Goal: Check status: Check status

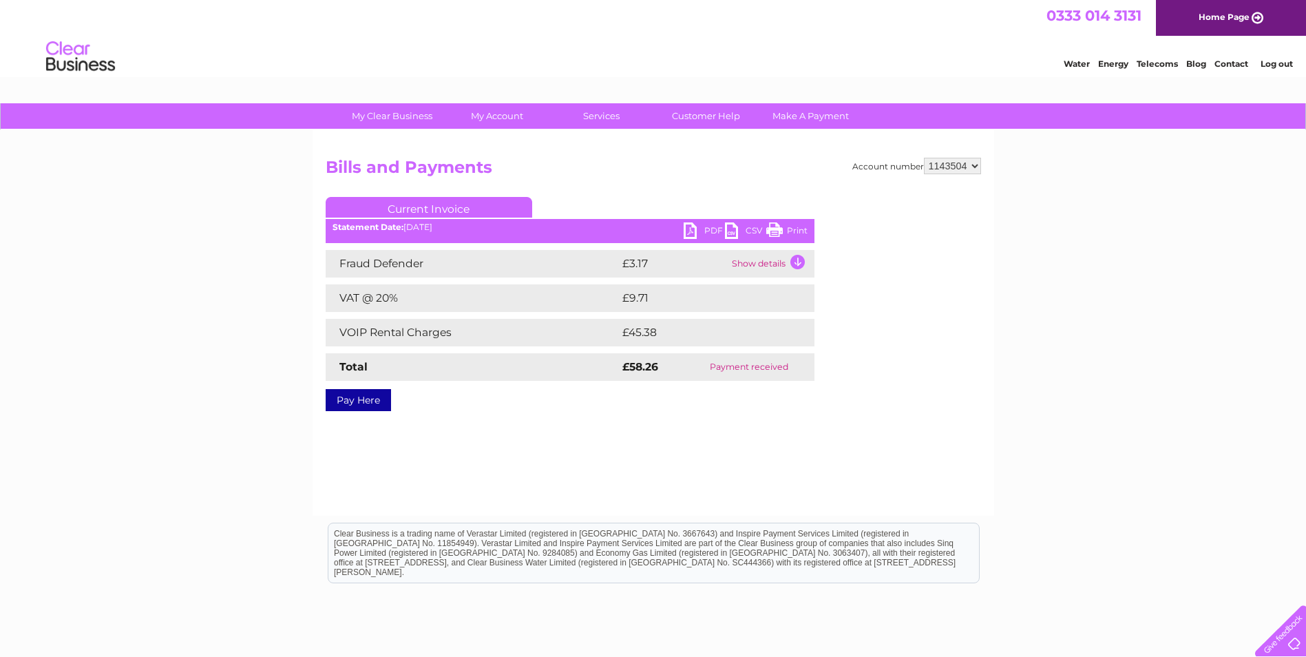
click at [1153, 321] on div "My Clear Business Login Details My Details My Preferences Link Account My Accou…" at bounding box center [653, 427] width 1306 height 648
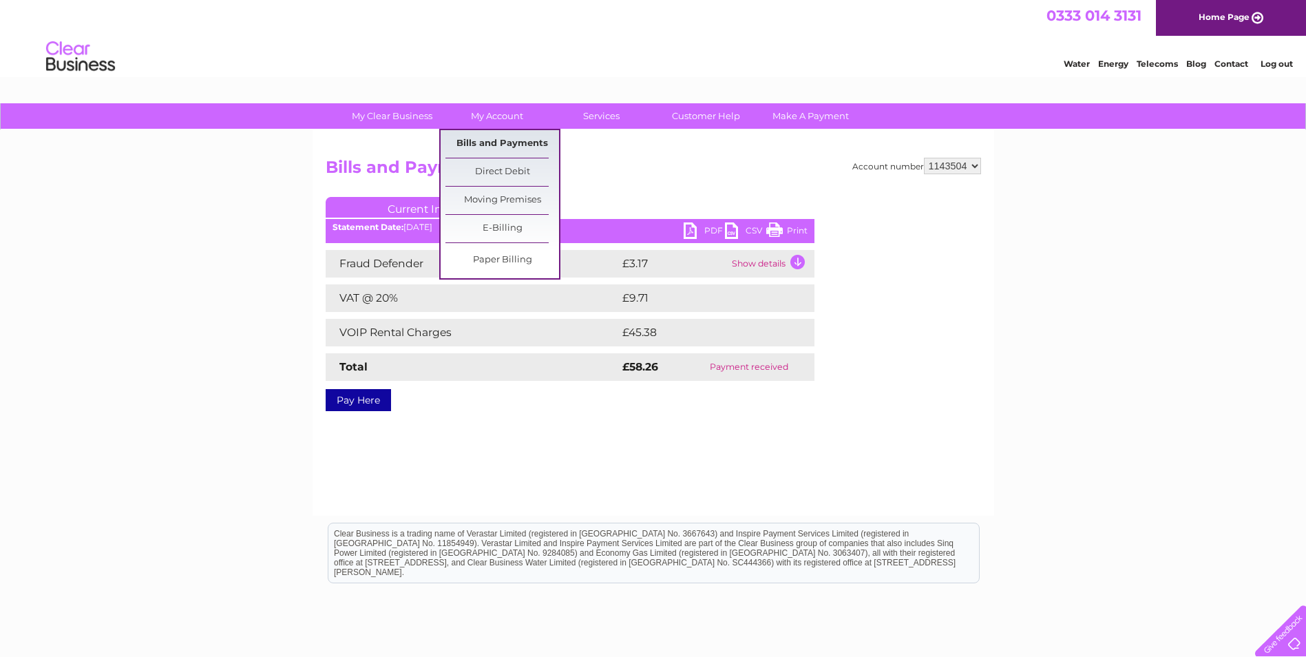
click at [512, 147] on link "Bills and Payments" at bounding box center [502, 144] width 114 height 28
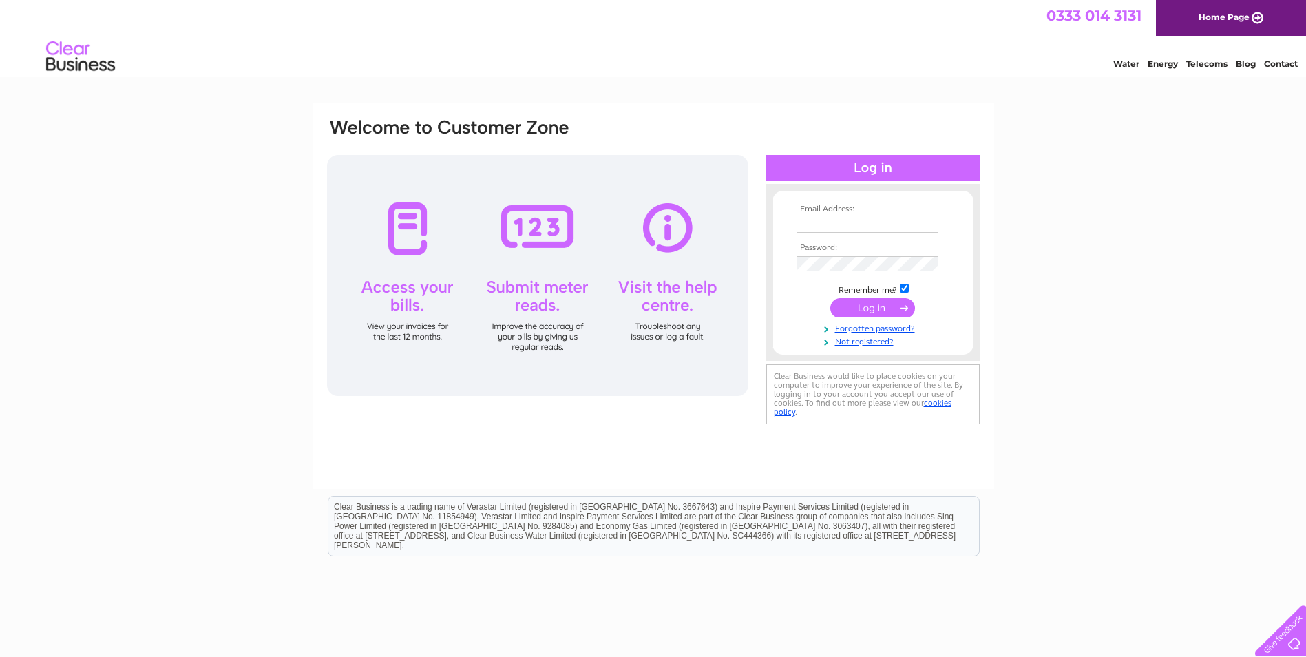
type input "[EMAIL_ADDRESS][DOMAIN_NAME]"
click at [886, 306] on input "submit" at bounding box center [872, 307] width 85 height 19
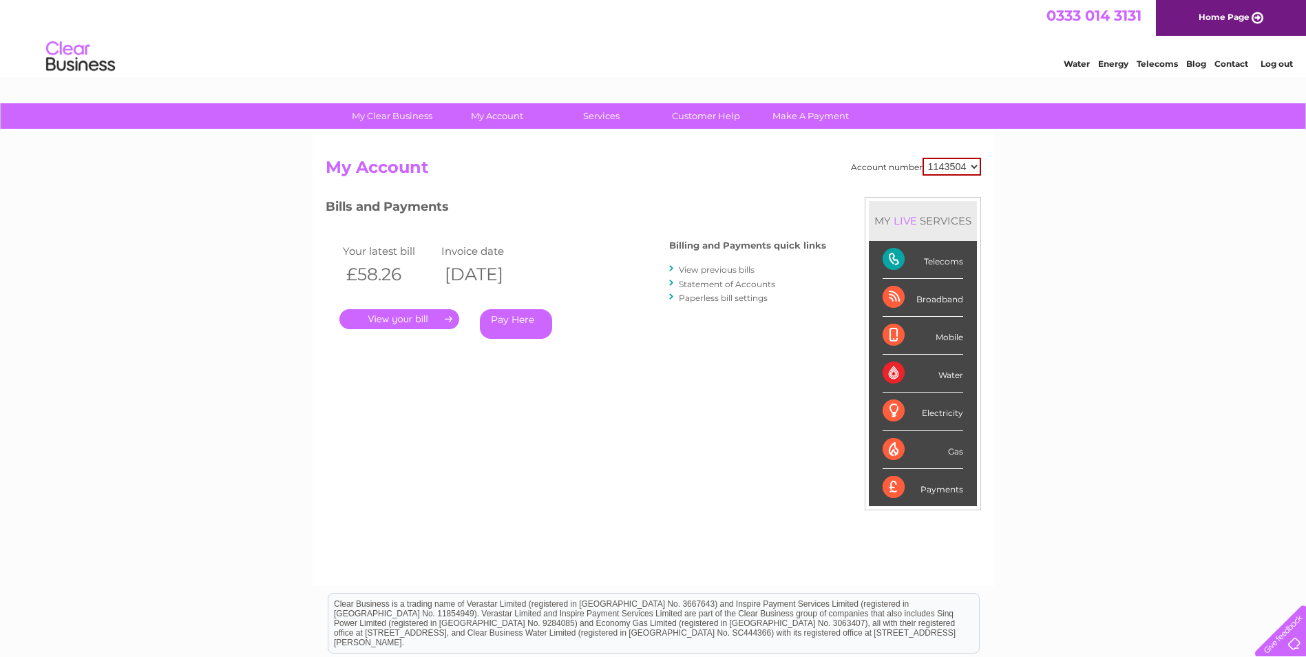
click at [402, 323] on link "." at bounding box center [399, 319] width 120 height 20
